Goal: Task Accomplishment & Management: Manage account settings

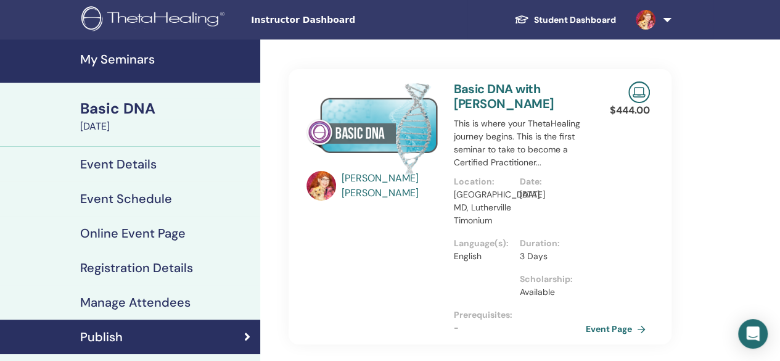
click at [131, 58] on h4 "My Seminars" at bounding box center [166, 59] width 173 height 15
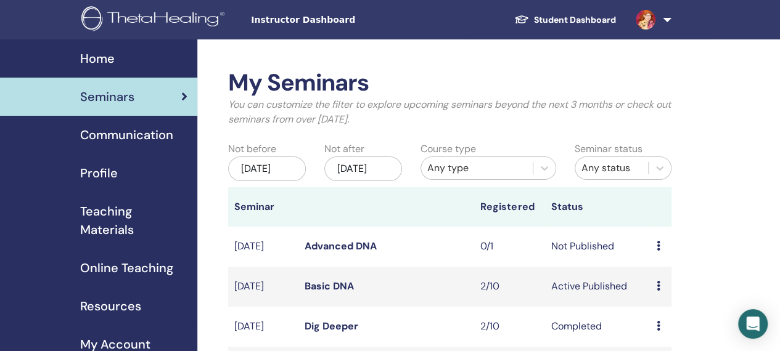
click at [658, 251] on icon at bounding box center [658, 246] width 4 height 10
click at [660, 287] on link "Edit" at bounding box center [651, 286] width 18 height 13
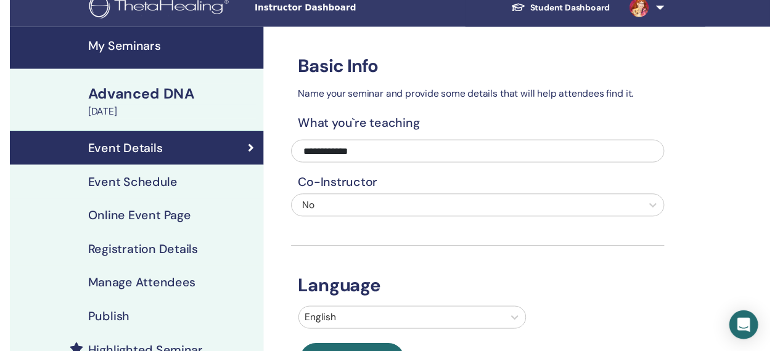
scroll to position [4, 0]
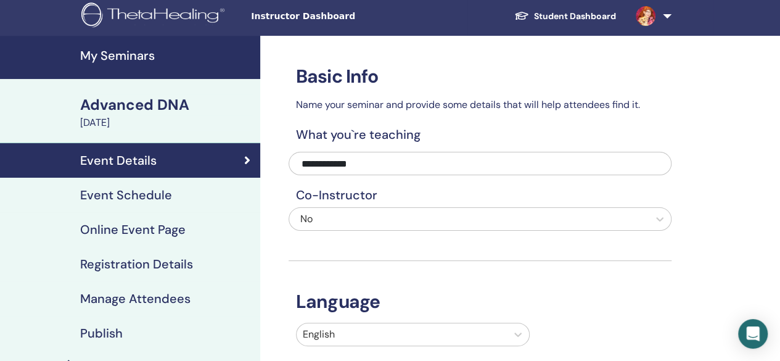
click at [149, 195] on h4 "Event Schedule" at bounding box center [126, 194] width 92 height 15
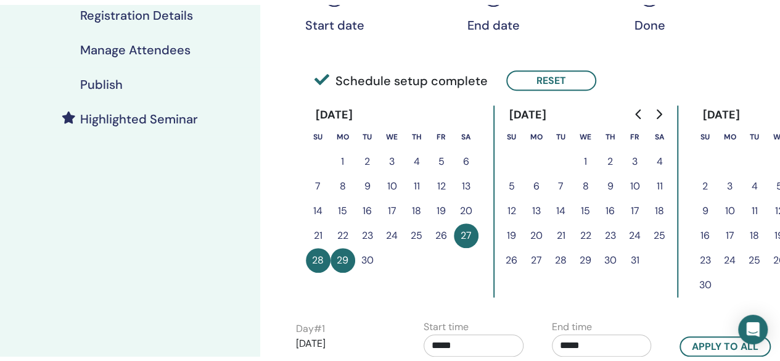
scroll to position [255, 0]
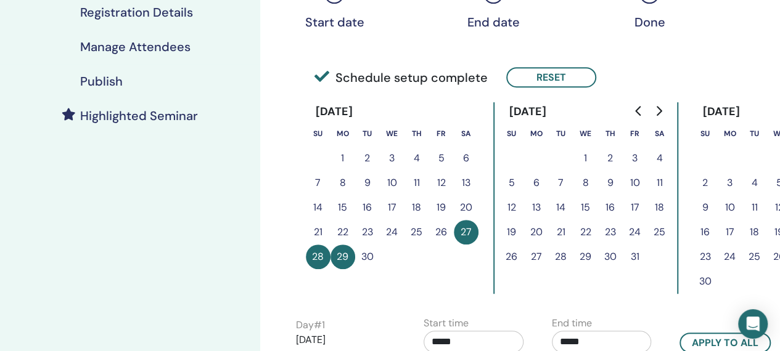
click at [94, 78] on h4 "Publish" at bounding box center [101, 81] width 43 height 15
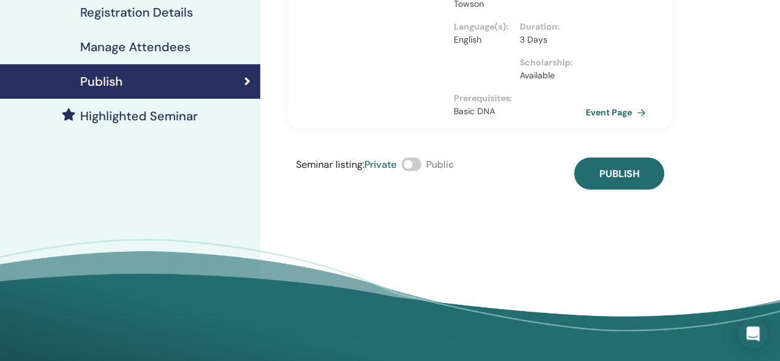
click at [416, 157] on span at bounding box center [411, 164] width 20 height 14
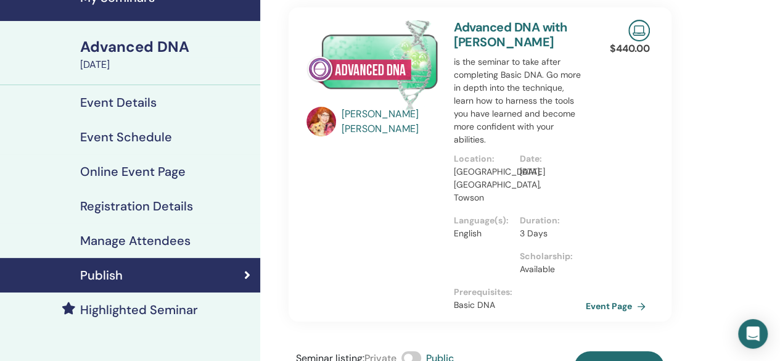
scroll to position [60, 0]
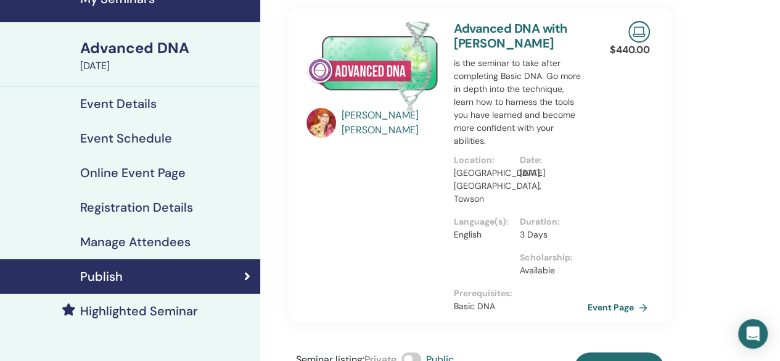
click at [613, 298] on link "Event Page" at bounding box center [620, 307] width 65 height 18
